Goal: Navigation & Orientation: Find specific page/section

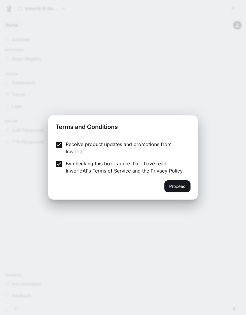
click at [175, 184] on button "Proceed" at bounding box center [178, 186] width 26 height 12
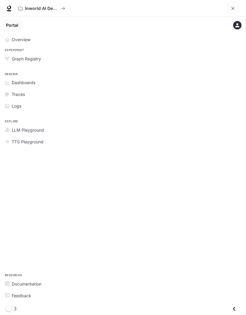
click at [8, 34] on link "Overview" at bounding box center [122, 39] width 241 height 11
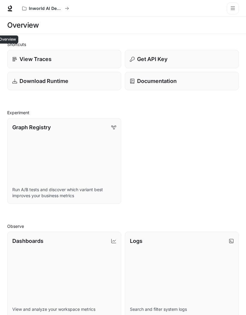
click at [11, 55] on link "View Traces" at bounding box center [64, 59] width 114 height 18
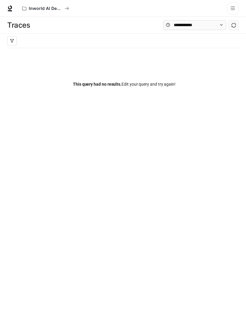
click at [232, 8] on icon "open drawer" at bounding box center [233, 8] width 5 height 5
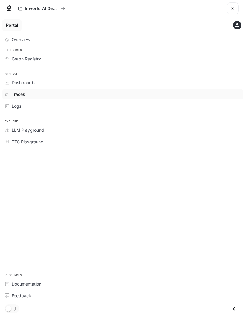
click at [23, 81] on span "Dashboards" at bounding box center [24, 82] width 24 height 6
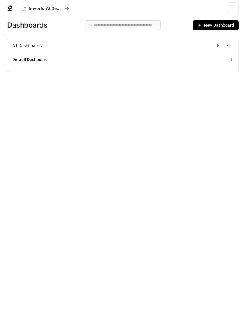
click at [234, 61] on icon at bounding box center [232, 59] width 4 height 4
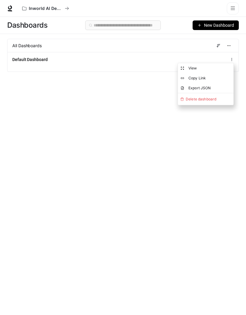
click at [145, 152] on div "Dashboards New Dashboard All Dashboards Default Dashboard" at bounding box center [123, 155] width 246 height 277
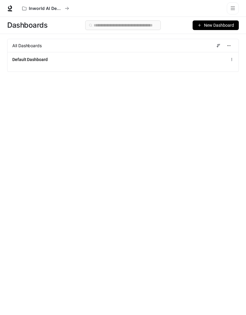
click at [228, 8] on button "open drawer" at bounding box center [233, 8] width 12 height 12
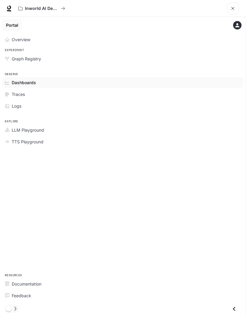
click at [15, 35] on link "Overview" at bounding box center [122, 39] width 241 height 11
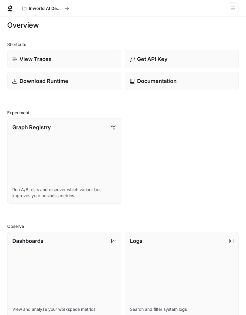
click at [75, 280] on link "Dashboards View and analyze your workspace metrics" at bounding box center [64, 275] width 114 height 86
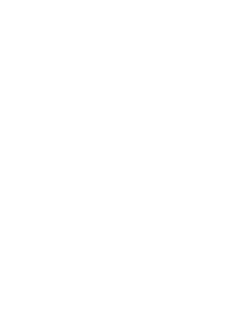
scroll to position [0, 0]
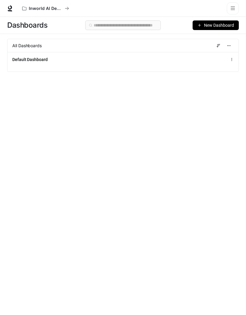
click at [231, 23] on span "New Dashboard" at bounding box center [219, 25] width 30 height 7
click at [139, 154] on div "Dashboards New Dashboard All Dashboards Default Dashboard" at bounding box center [123, 155] width 246 height 277
click at [108, 60] on div "Default Dashboard" at bounding box center [74, 60] width 125 height 6
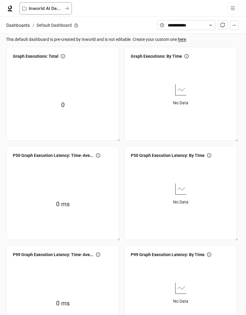
click at [30, 7] on p "Inworld AI Demos" at bounding box center [46, 8] width 34 height 5
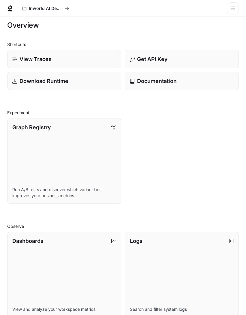
click at [7, 6] on icon at bounding box center [10, 8] width 6 height 6
click at [234, 8] on icon "open drawer" at bounding box center [233, 8] width 4 height 3
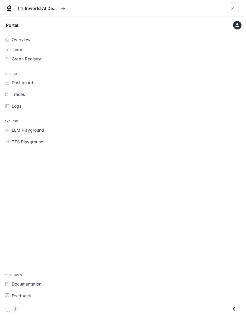
click at [233, 8] on icon "open drawer" at bounding box center [233, 8] width 5 height 5
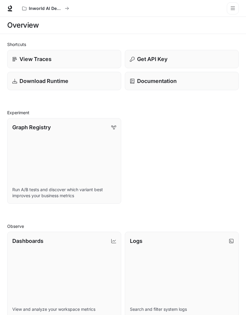
click at [212, 78] on div "Documentation" at bounding box center [182, 81] width 104 height 8
